Goal: Use online tool/utility: Utilize a website feature to perform a specific function

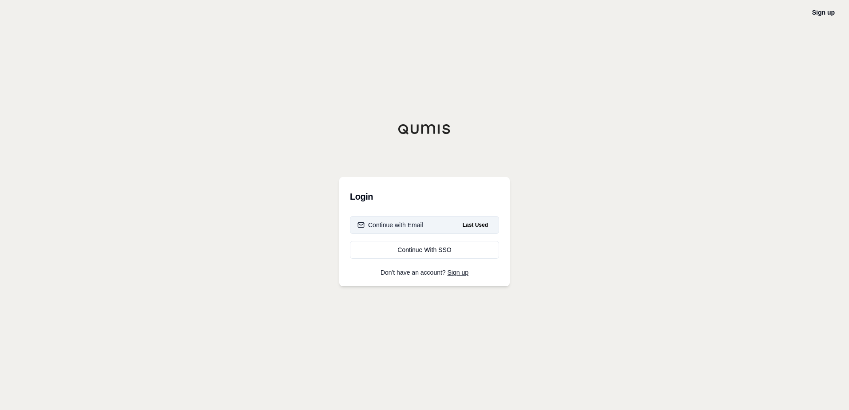
click at [397, 223] on div "Continue with Email" at bounding box center [390, 225] width 66 height 9
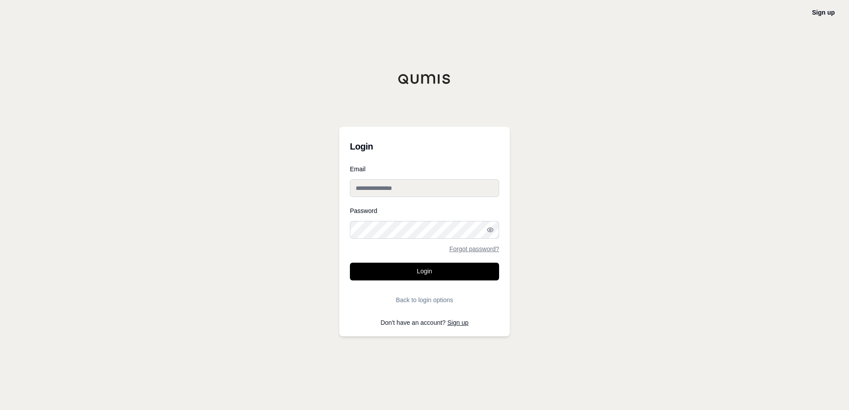
type input "**********"
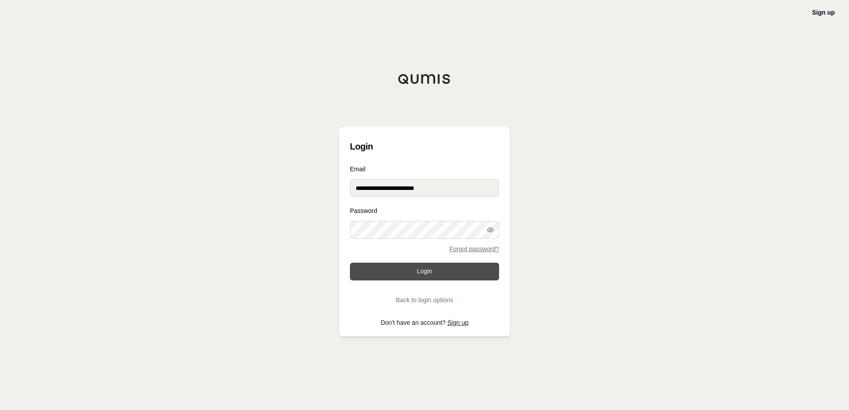
click at [410, 277] on button "Login" at bounding box center [424, 272] width 149 height 18
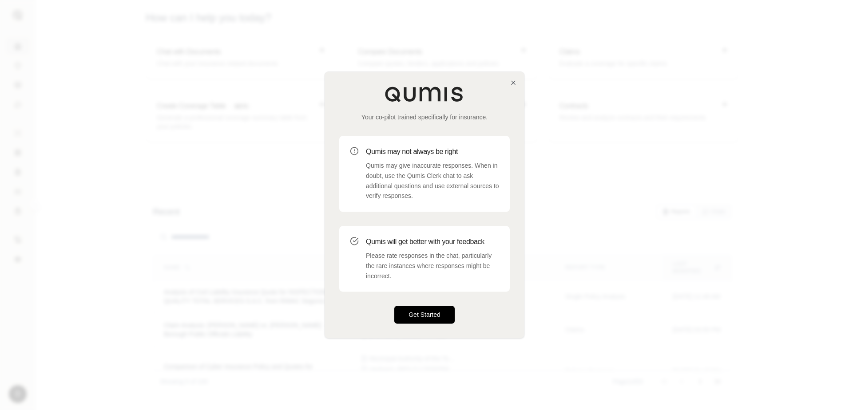
click at [415, 317] on button "Get Started" at bounding box center [424, 315] width 60 height 18
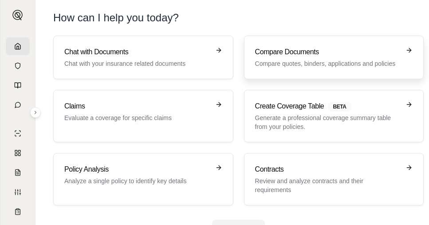
click at [297, 59] on p "Compare quotes, binders, applications and policies" at bounding box center [328, 63] width 146 height 9
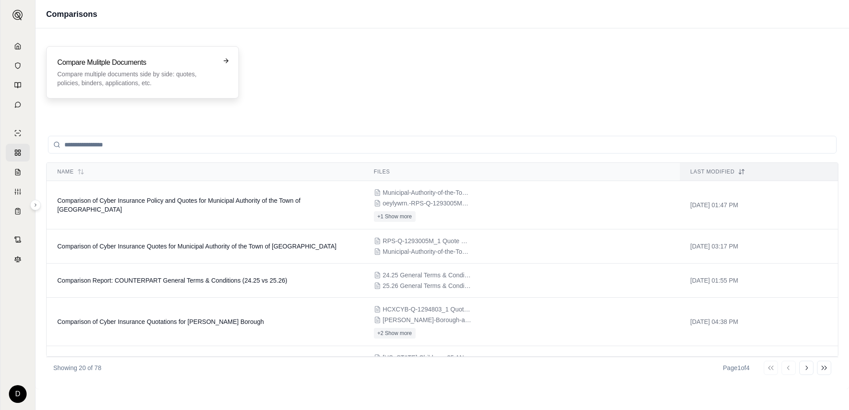
click at [129, 75] on p "Compare multiple documents side by side: quotes, policies, binders, application…" at bounding box center [136, 79] width 158 height 18
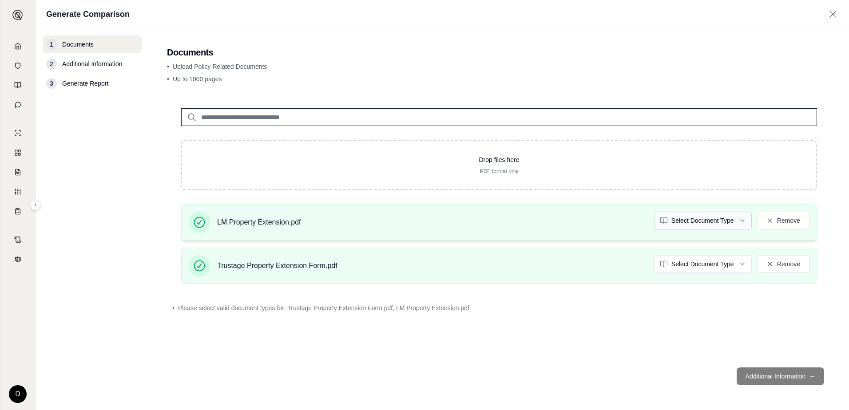
click at [743, 218] on html "D Generate Comparison 1 Documents 2 Additional Information 3 Generate Report Do…" at bounding box center [424, 205] width 849 height 410
click at [744, 264] on html "D Generate Comparison 1 Documents 2 Additional Information 3 Generate Report Do…" at bounding box center [424, 205] width 849 height 410
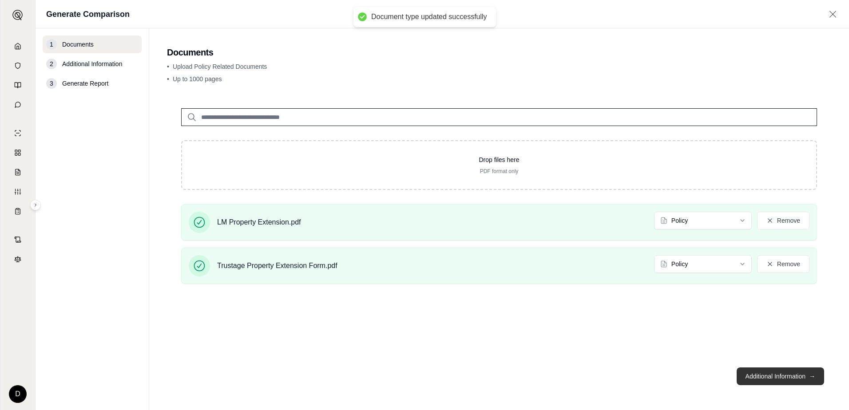
click at [755, 376] on button "Additional Information →" at bounding box center [779, 377] width 87 height 18
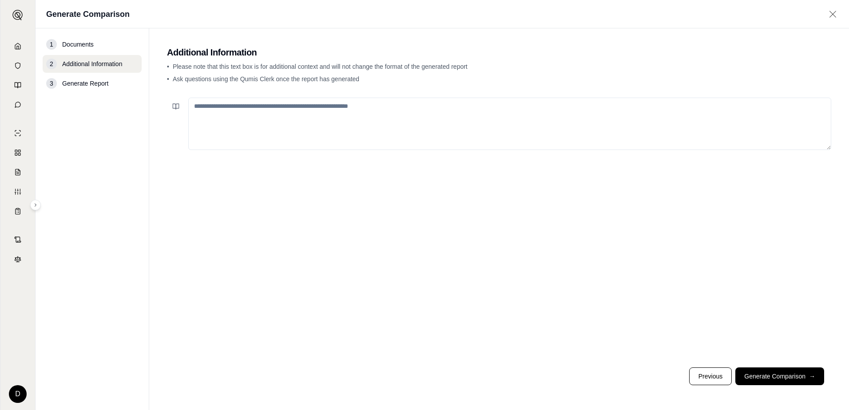
click at [194, 110] on textarea at bounding box center [509, 124] width 643 height 52
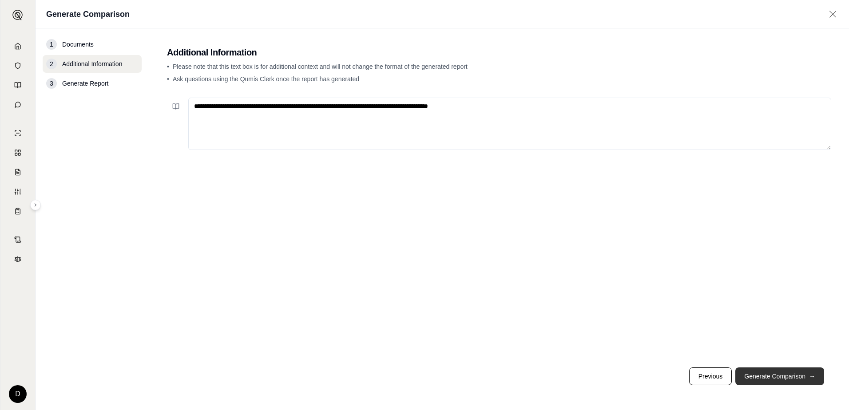
type textarea "**********"
click at [771, 373] on button "Generate Comparison →" at bounding box center [779, 377] width 89 height 18
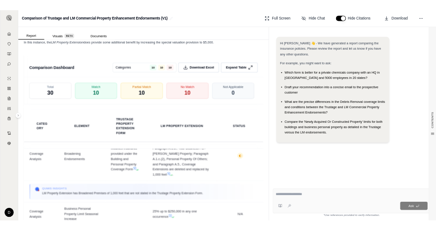
scroll to position [1600, 0]
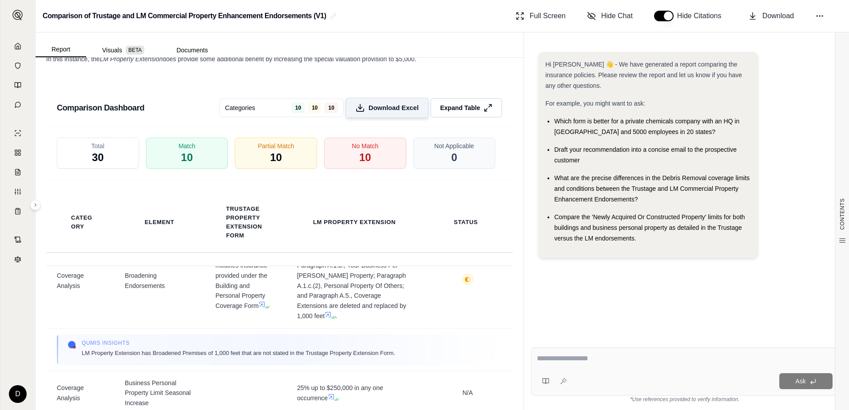
click at [384, 113] on span "Download Excel" at bounding box center [393, 107] width 50 height 9
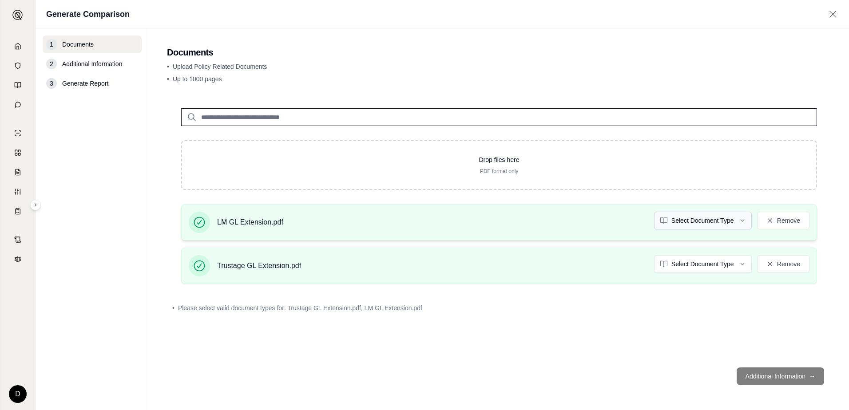
click at [740, 220] on html "D Generate Comparison 1 Documents 2 Additional Information 3 Generate Report Do…" at bounding box center [424, 205] width 849 height 410
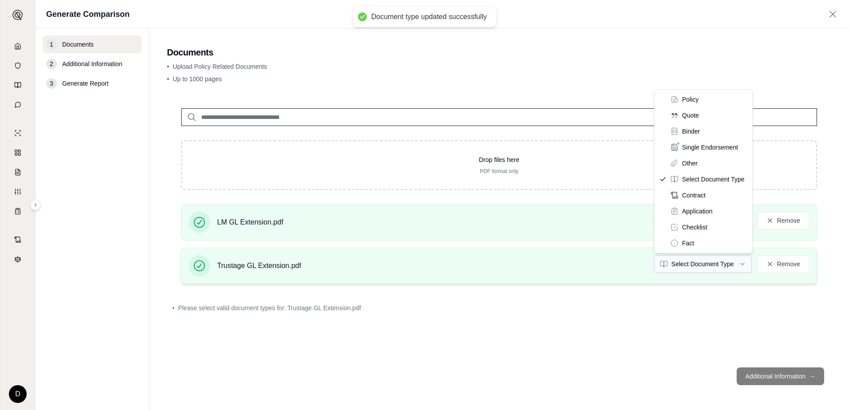
click at [741, 261] on html "Document type updated successfully D Generate Comparison 1 Documents 2 Addition…" at bounding box center [424, 205] width 849 height 410
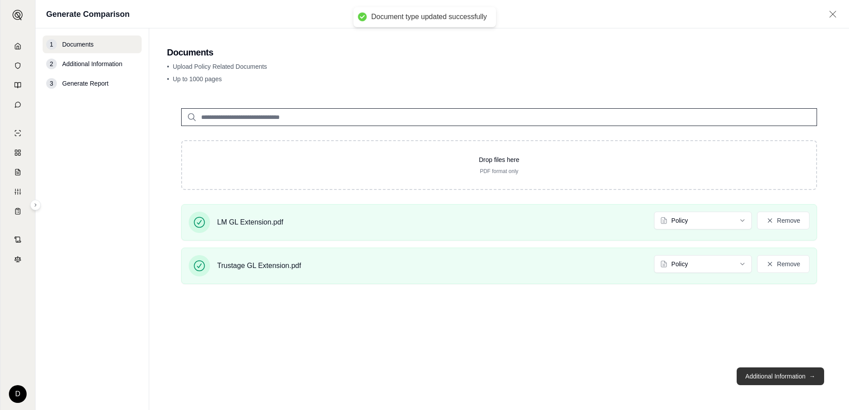
click at [750, 374] on button "Additional Information →" at bounding box center [779, 377] width 87 height 18
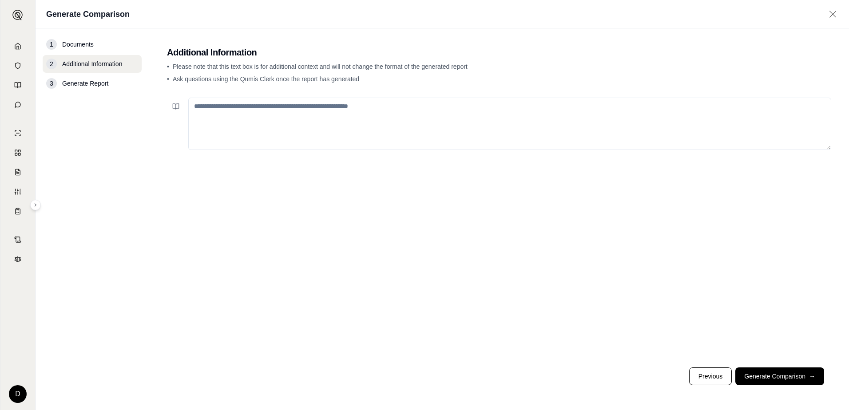
click at [215, 119] on textarea at bounding box center [509, 124] width 643 height 52
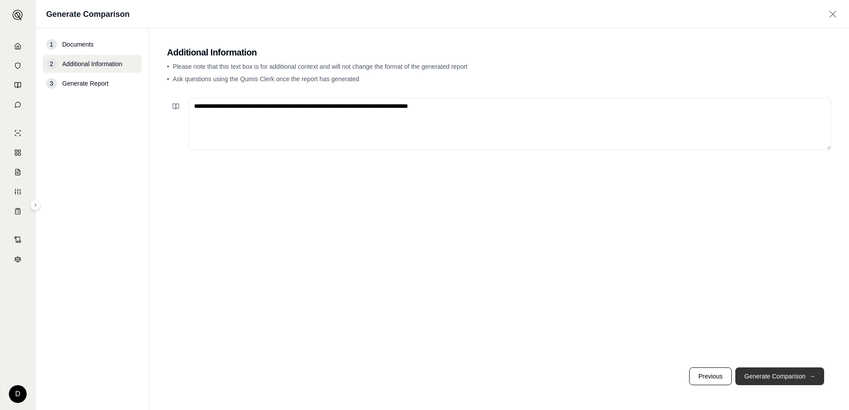
type textarea "**********"
click at [776, 371] on button "Generate Comparison →" at bounding box center [779, 377] width 89 height 18
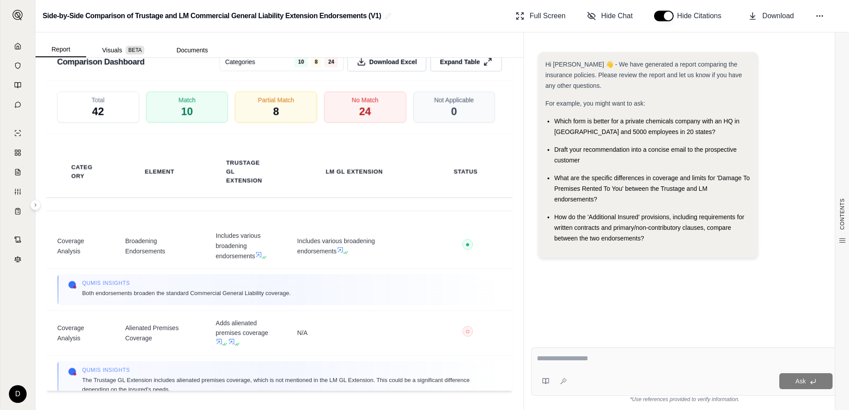
scroll to position [1520, 0]
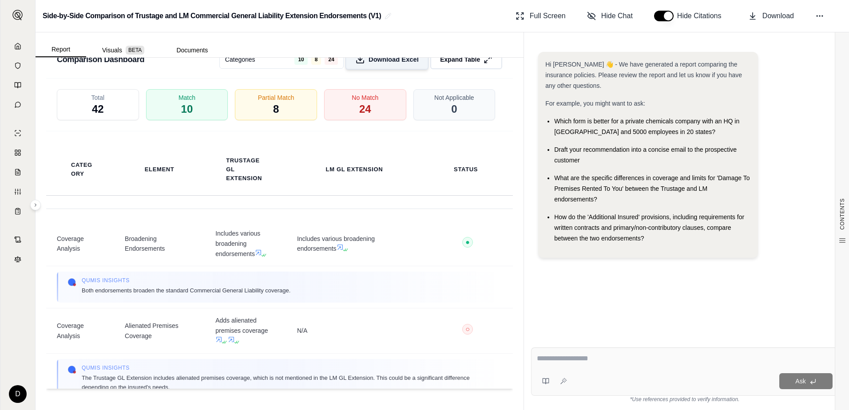
click at [375, 60] on span "Download Excel" at bounding box center [393, 59] width 50 height 9
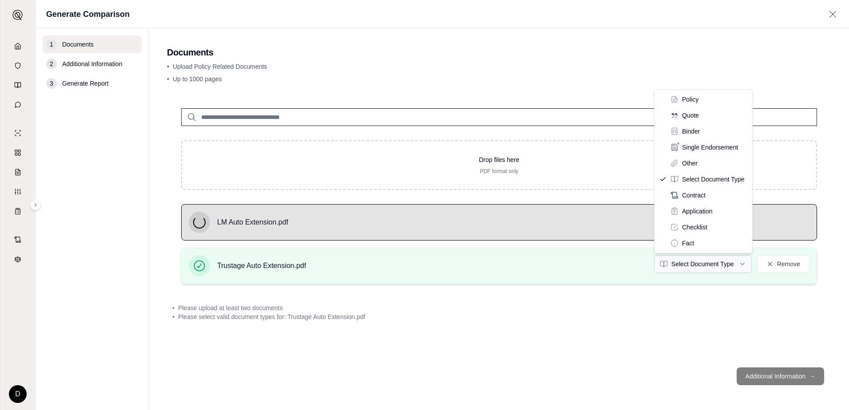
click at [744, 262] on html "D Generate Comparison 1 Documents 2 Additional Information 3 Generate Report Do…" at bounding box center [424, 205] width 849 height 410
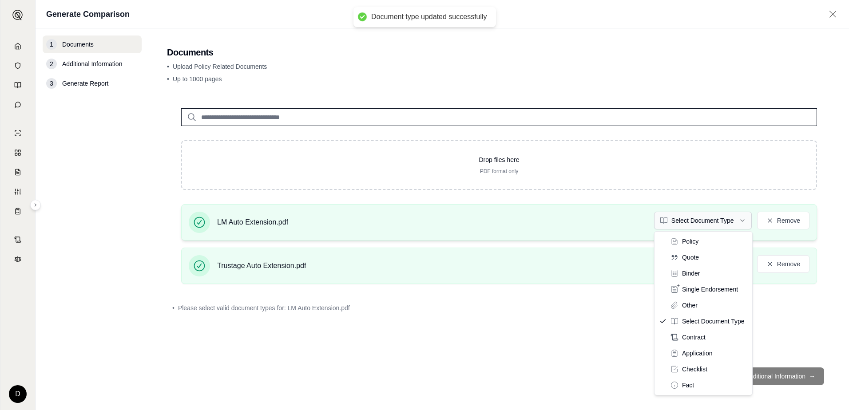
click at [746, 222] on html "Document type updated successfully D Generate Comparison 1 Documents 2 Addition…" at bounding box center [424, 205] width 849 height 410
drag, startPoint x: 708, startPoint y: 242, endPoint x: 707, endPoint y: 249, distance: 6.7
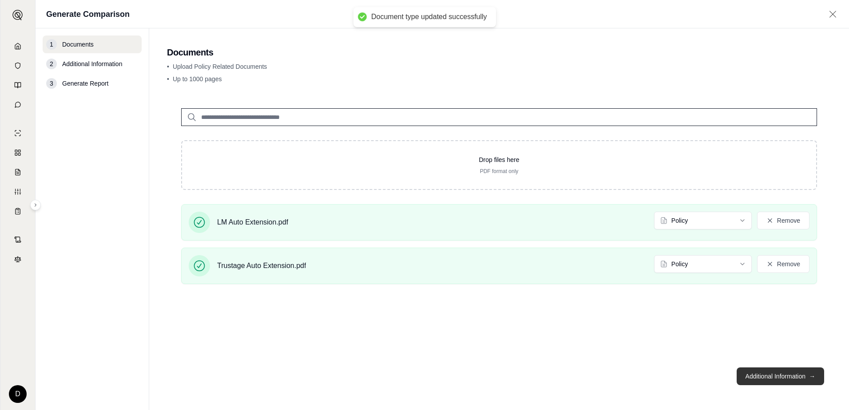
click at [779, 373] on button "Additional Information →" at bounding box center [779, 377] width 87 height 18
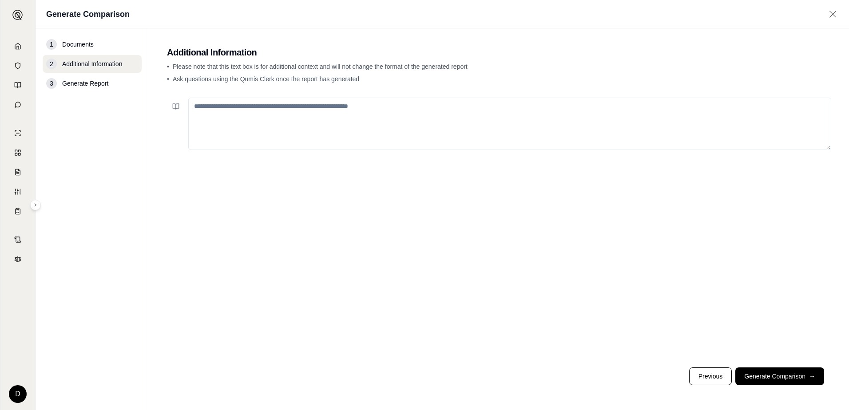
click at [202, 113] on textarea at bounding box center [509, 124] width 643 height 52
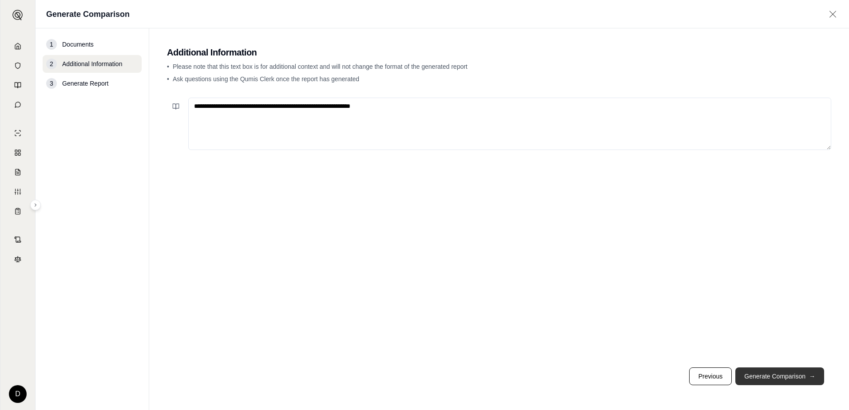
type textarea "**********"
click at [801, 376] on button "Generate Comparison →" at bounding box center [779, 377] width 89 height 18
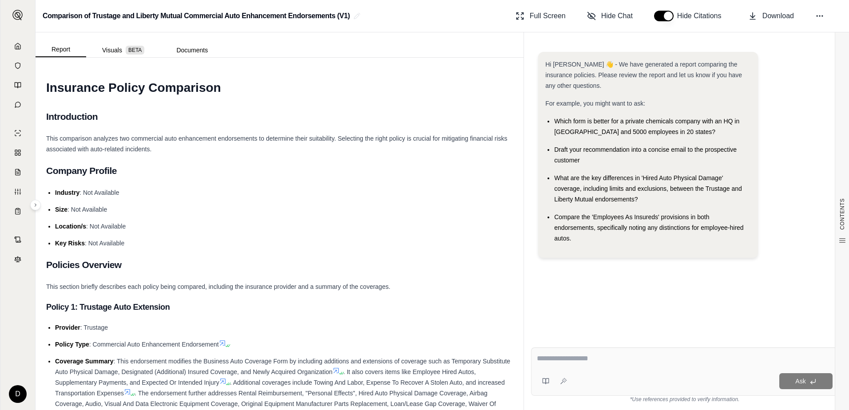
click at [325, 201] on ul "Industry : Not Available Size : Not Available Location/s : Not Available Key Ri…" at bounding box center [279, 217] width 467 height 61
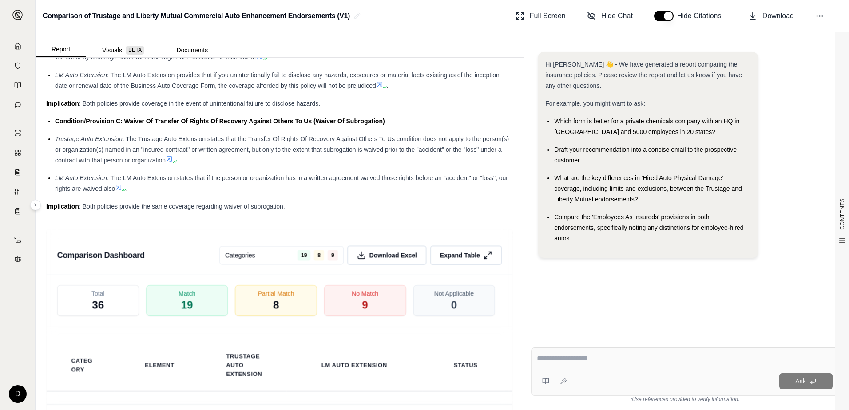
scroll to position [2442, 0]
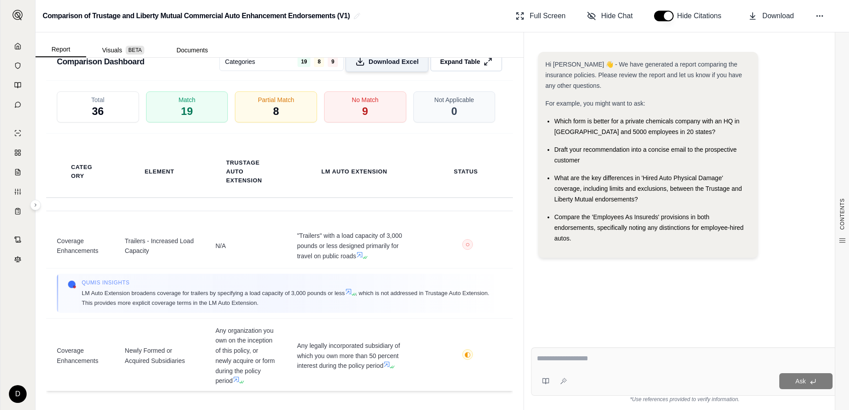
click at [376, 67] on span "Download Excel" at bounding box center [393, 61] width 50 height 9
